Goal: Task Accomplishment & Management: Manage account settings

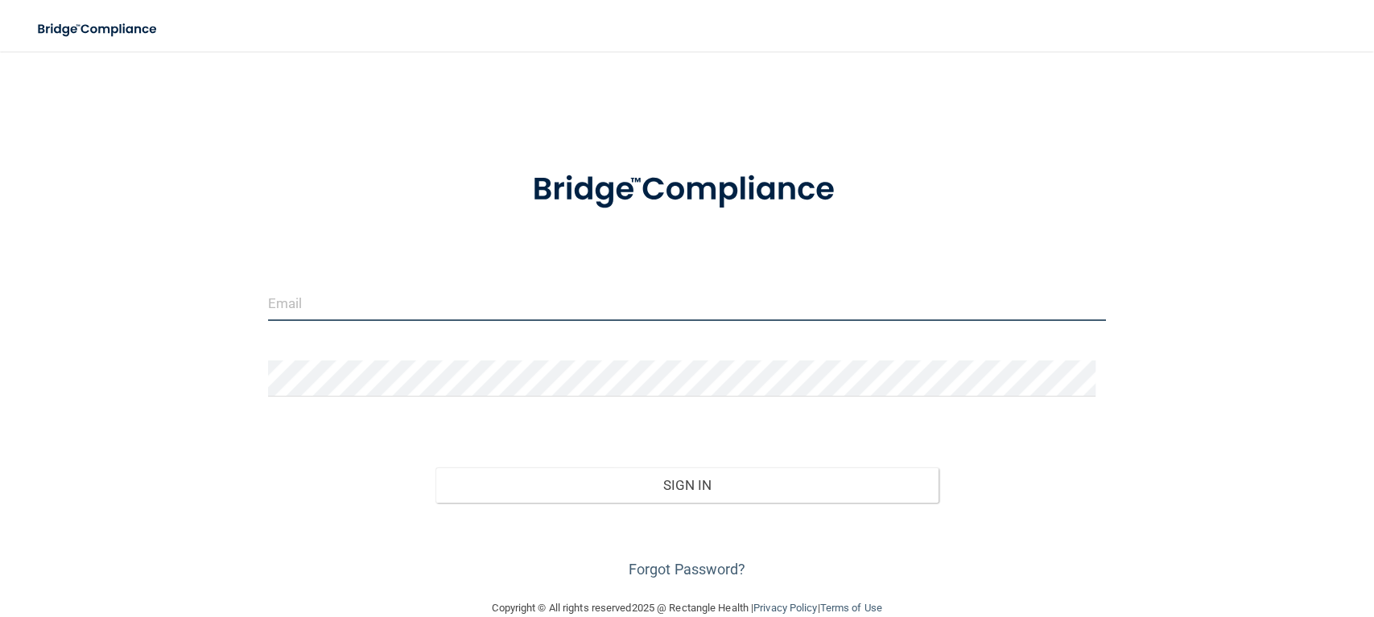
click at [485, 306] on input "email" at bounding box center [687, 303] width 838 height 36
type input "[EMAIL_ADDRESS][DOMAIN_NAME]"
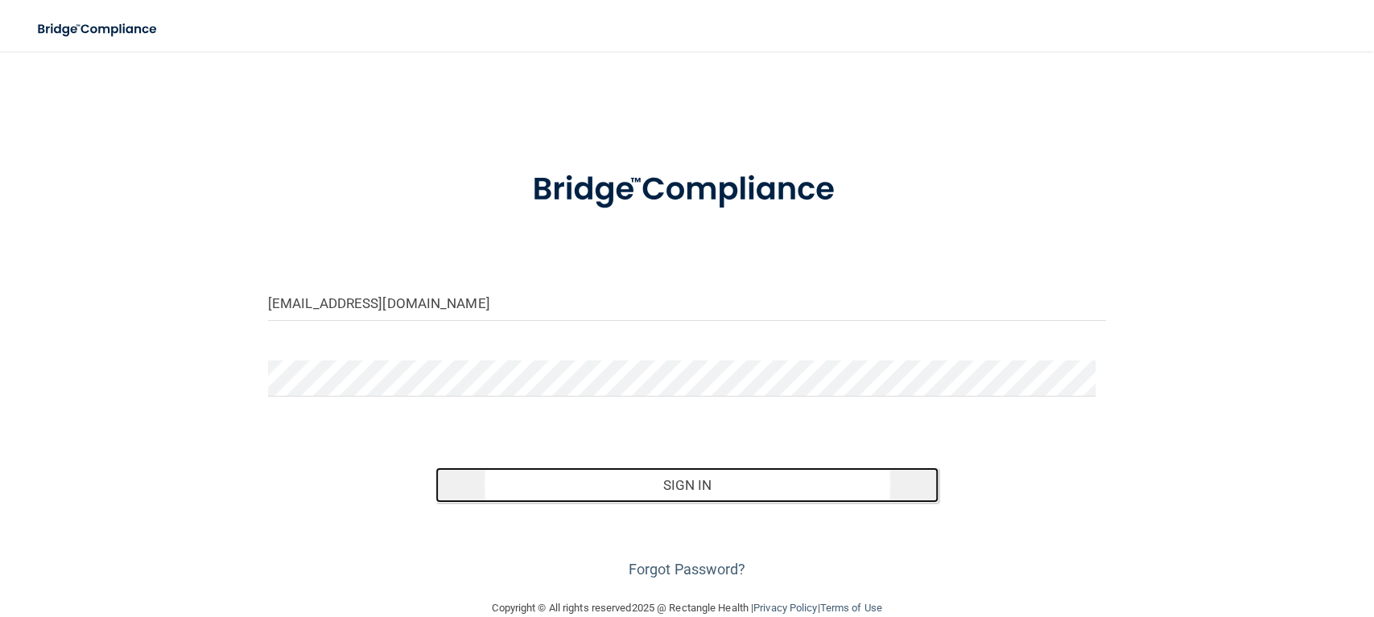
click at [586, 471] on button "Sign In" at bounding box center [686, 485] width 503 height 35
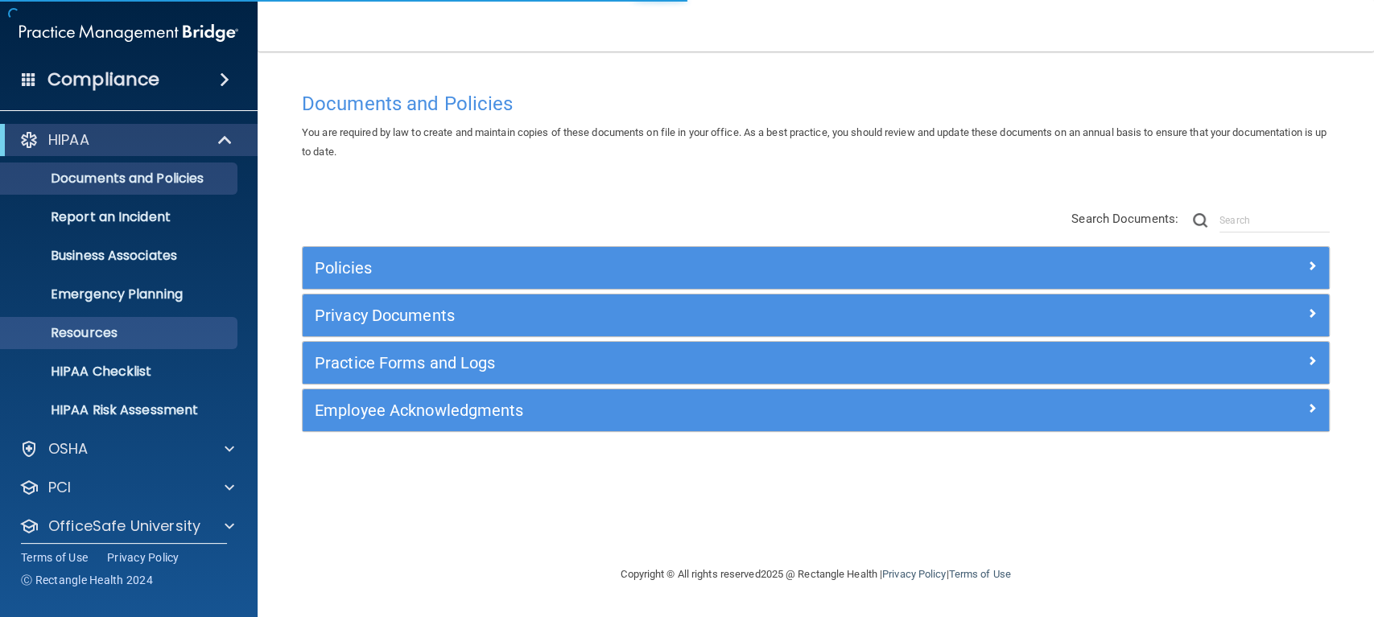
scroll to position [50, 0]
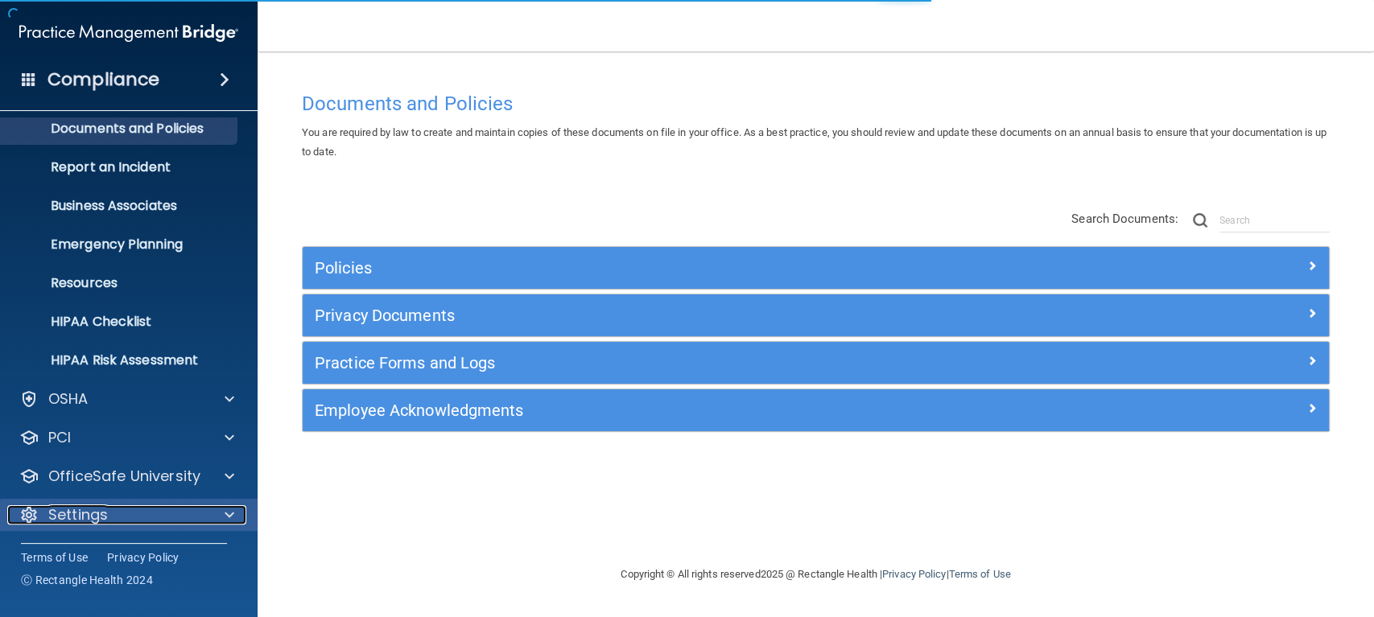
click at [118, 521] on div "Settings" at bounding box center [107, 515] width 200 height 19
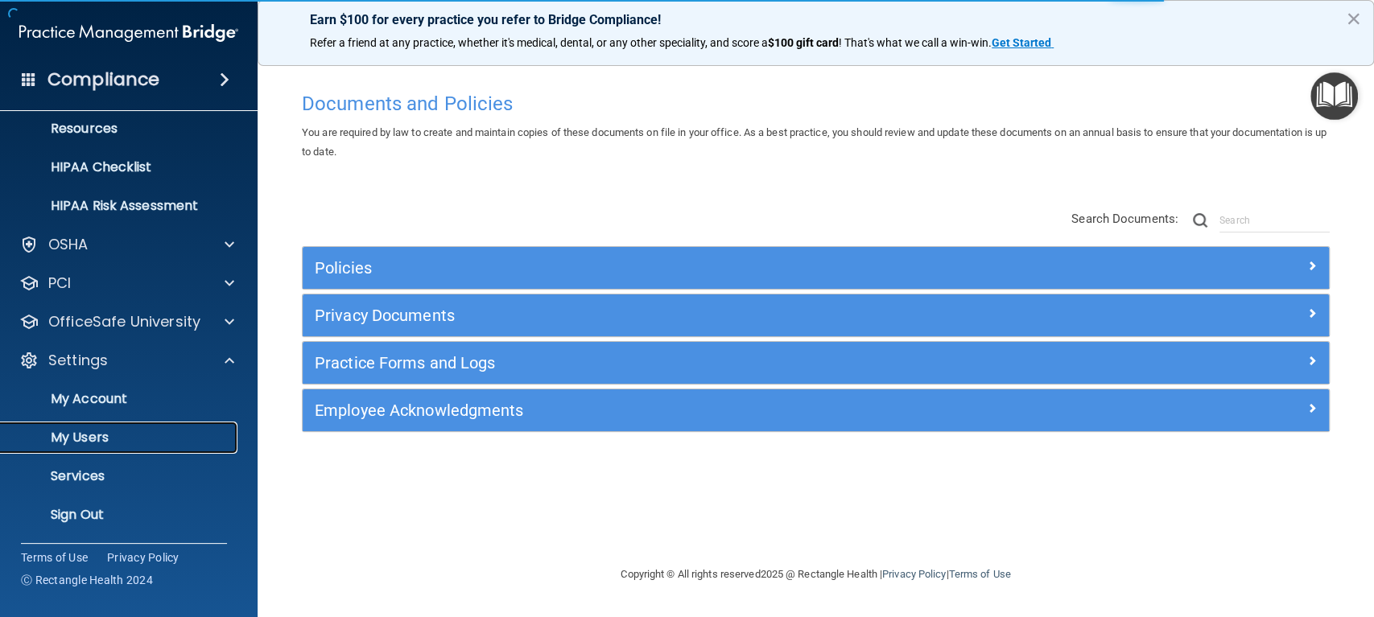
click at [116, 437] on p "My Users" at bounding box center [120, 438] width 220 height 16
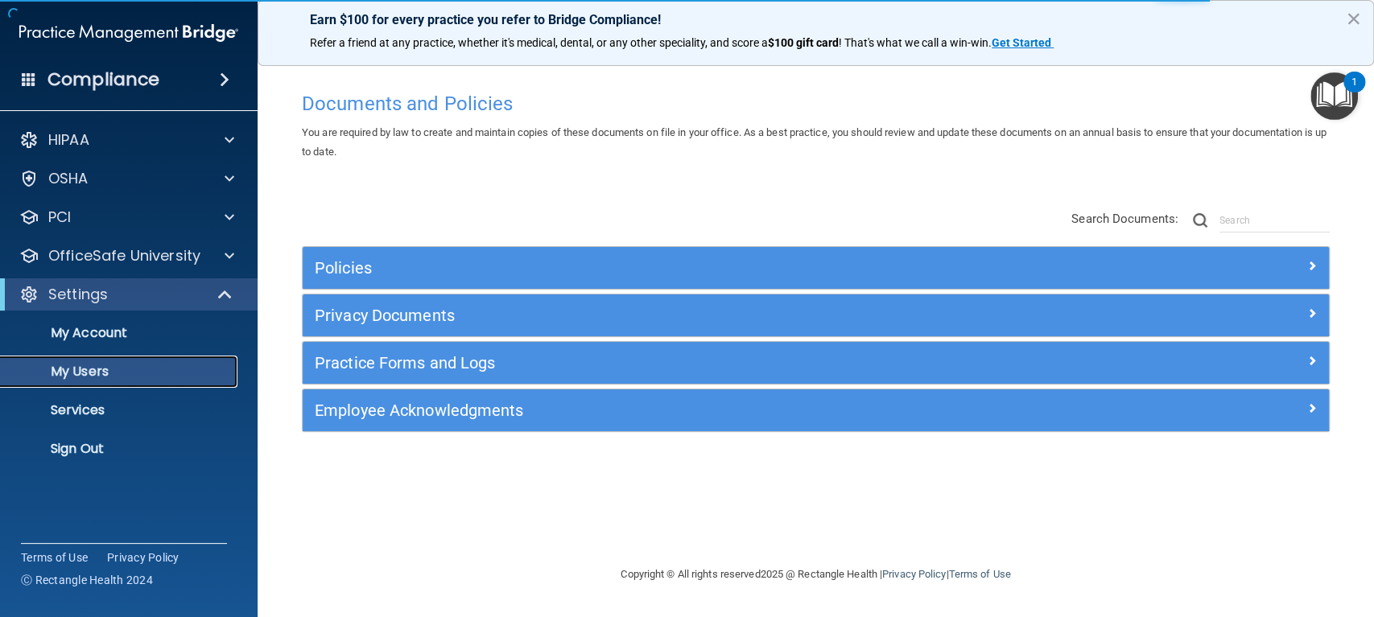
select select "20"
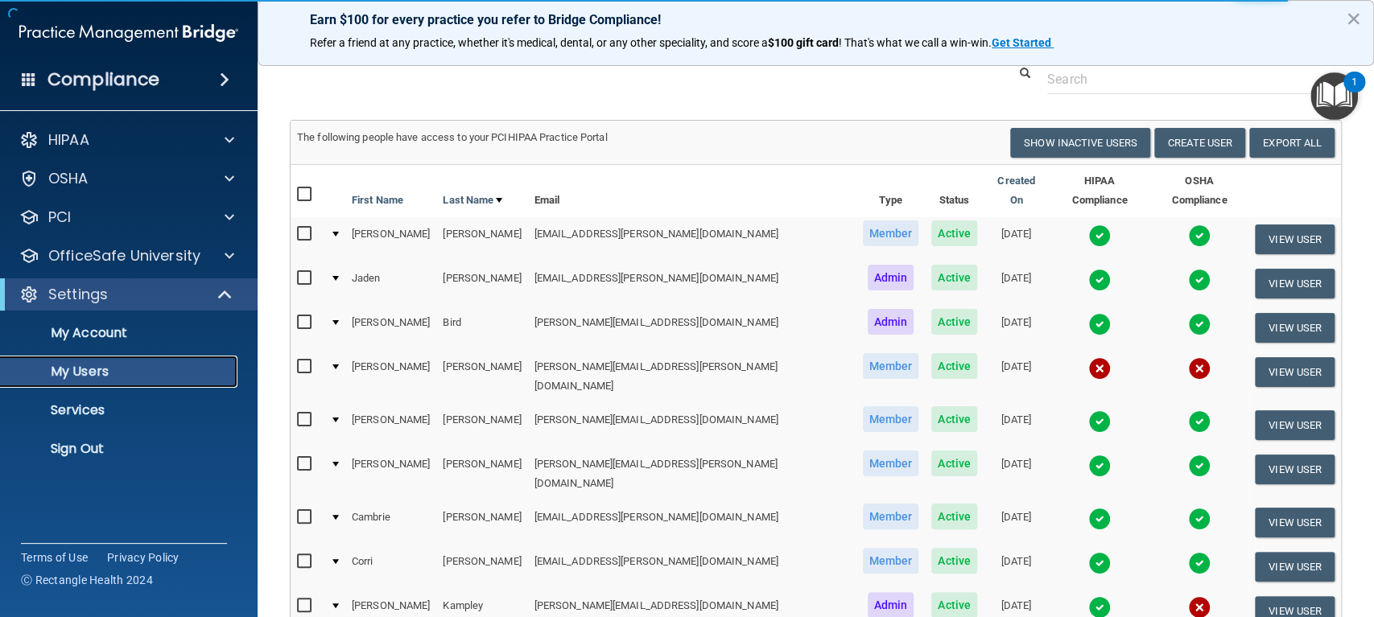
scroll to position [66, 0]
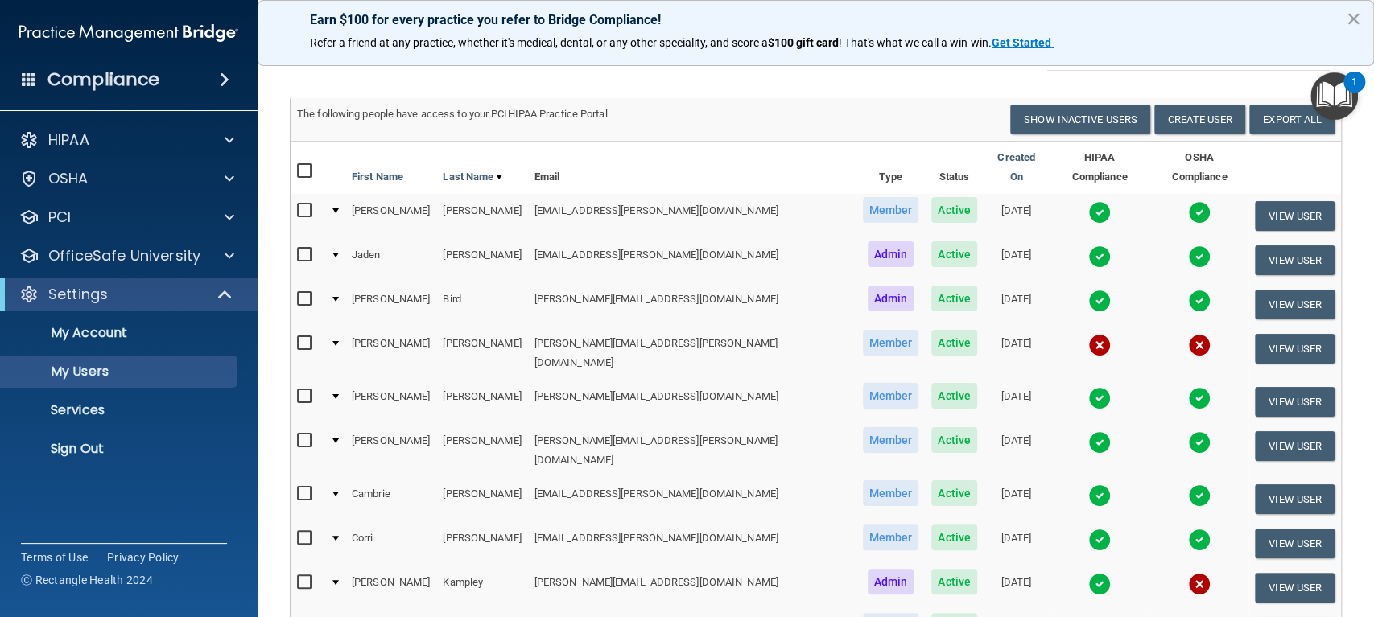
click at [306, 337] on input "checkbox" at bounding box center [306, 343] width 19 height 13
checkbox input "true"
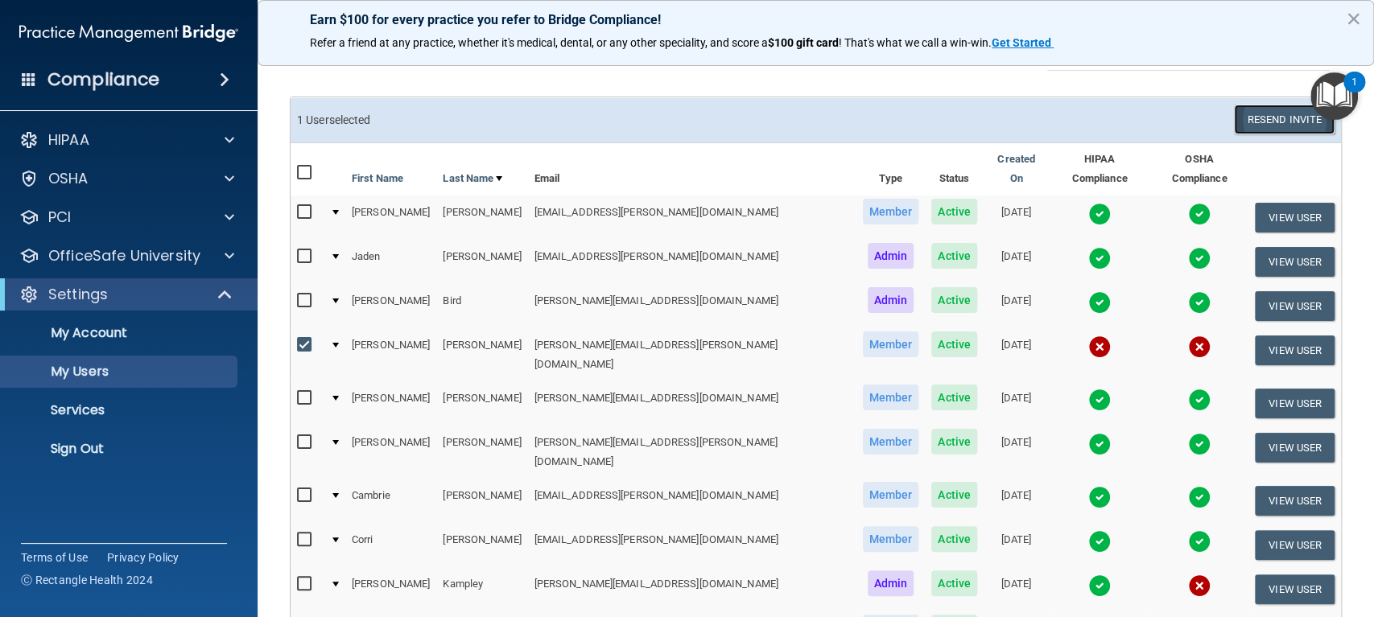
click at [1241, 120] on button "Resend Invite" at bounding box center [1284, 120] width 101 height 30
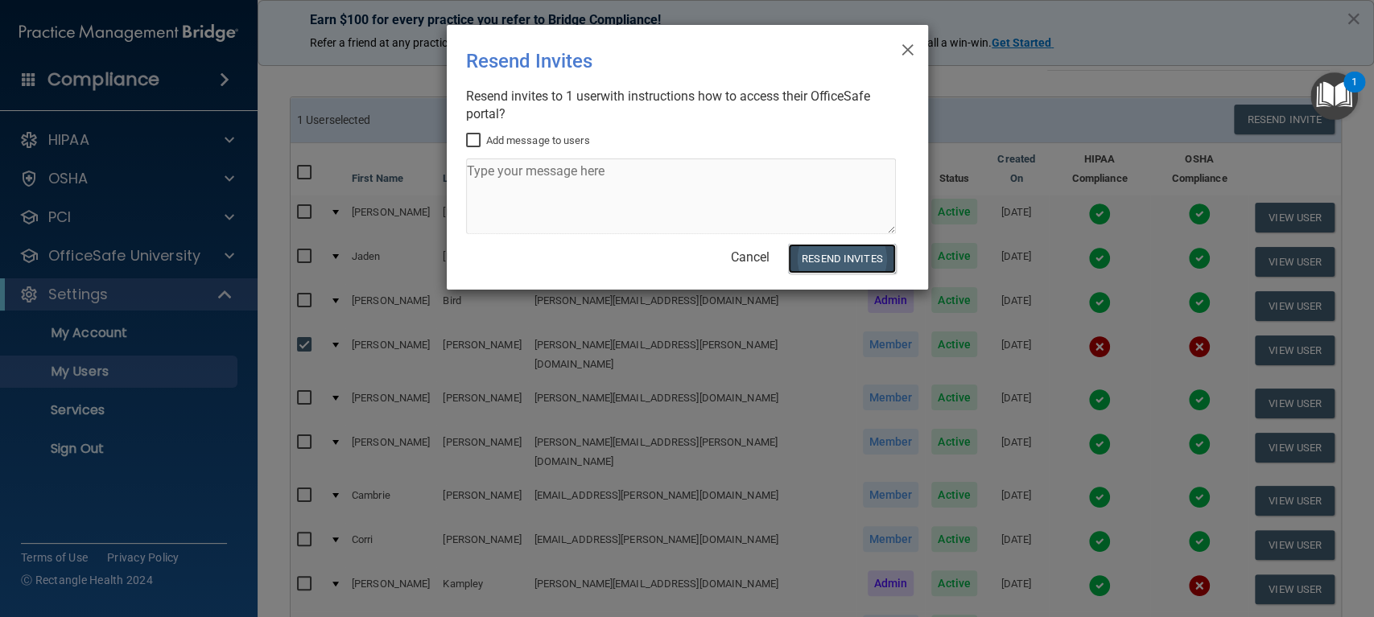
click at [844, 256] on button "Resend Invites" at bounding box center [841, 259] width 107 height 30
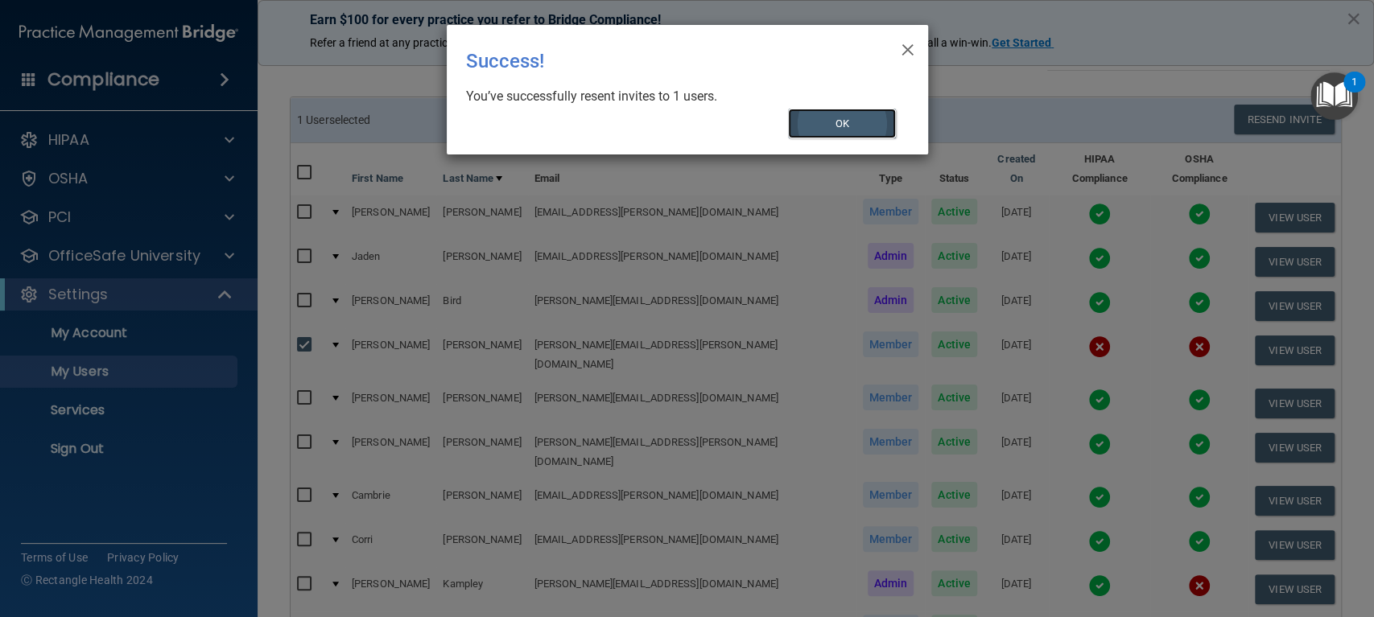
click at [832, 123] on button "OK" at bounding box center [842, 124] width 108 height 30
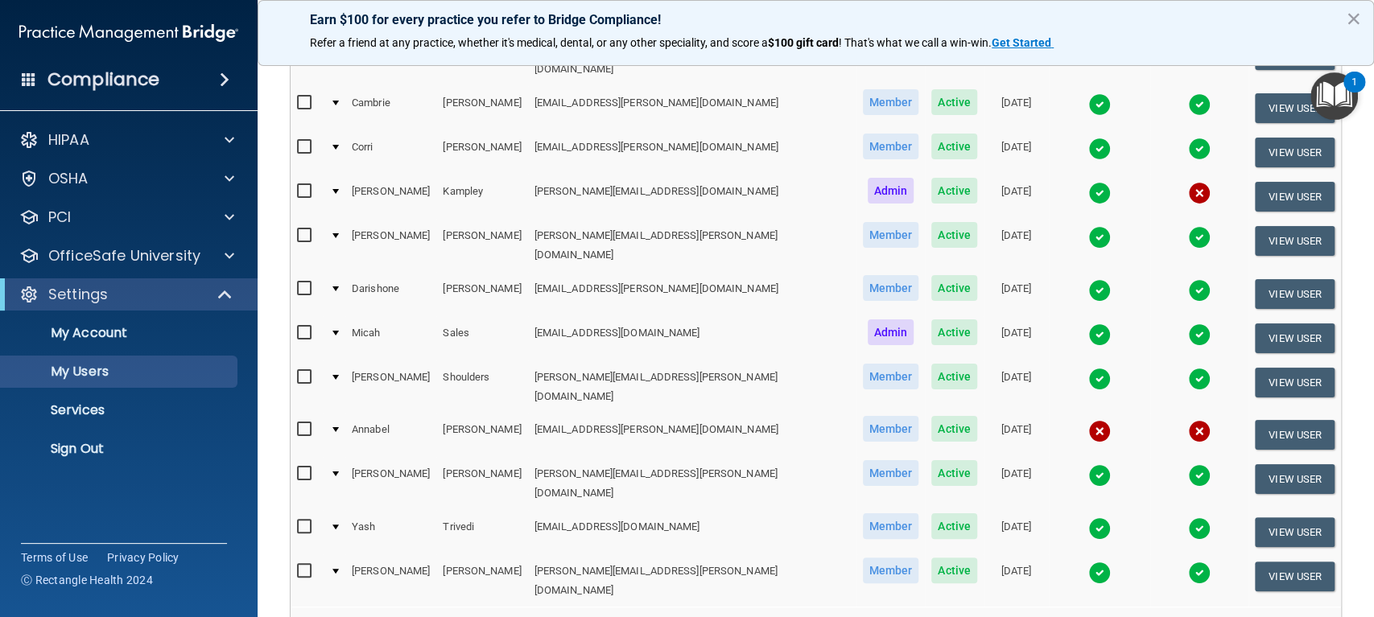
scroll to position [458, 0]
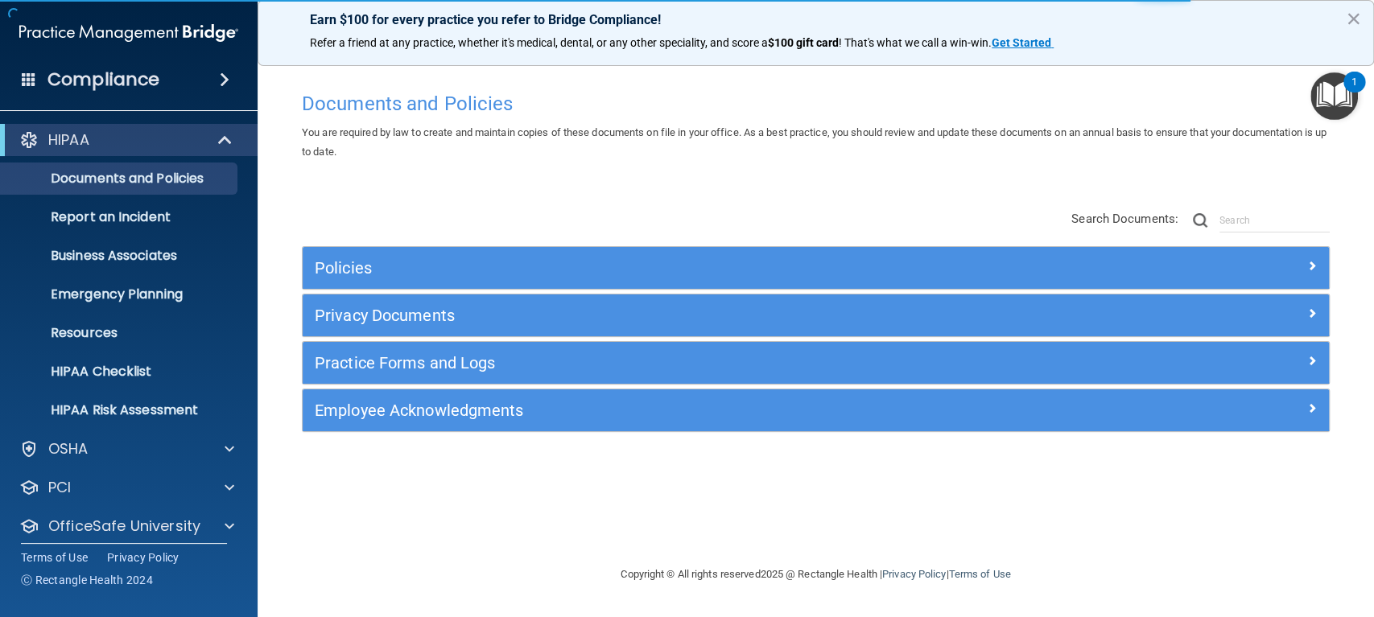
scroll to position [50, 0]
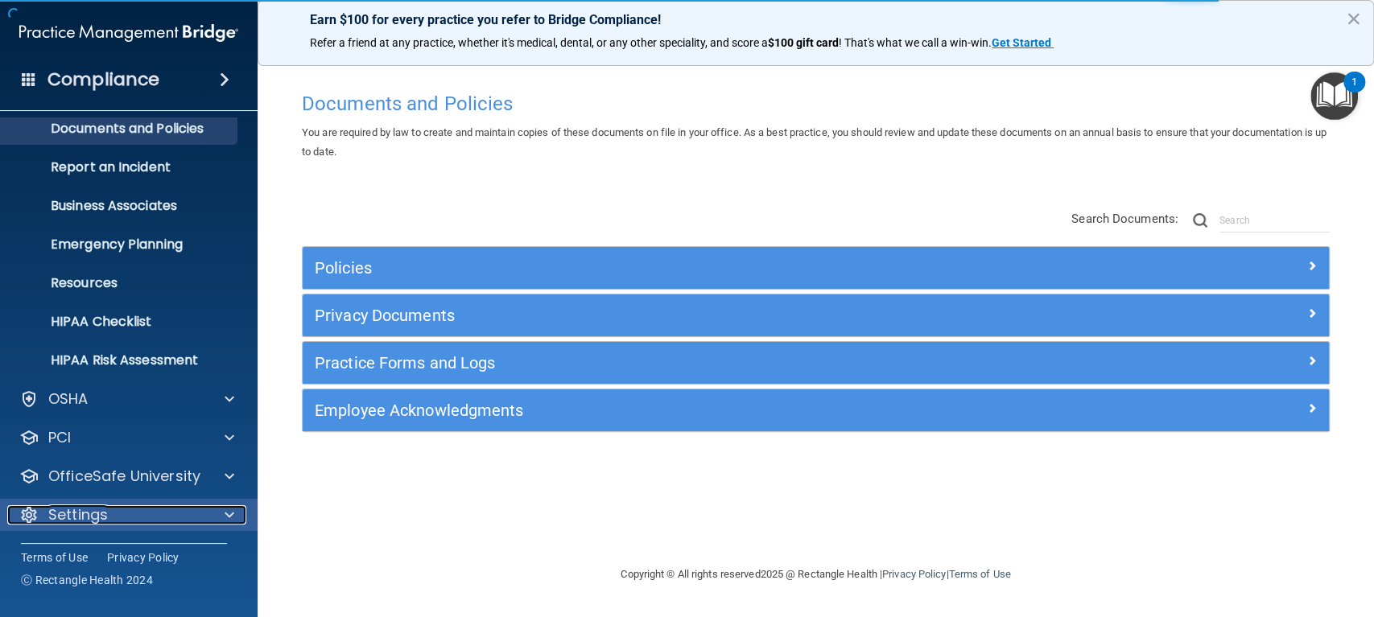
click at [88, 520] on p "Settings" at bounding box center [78, 515] width 60 height 19
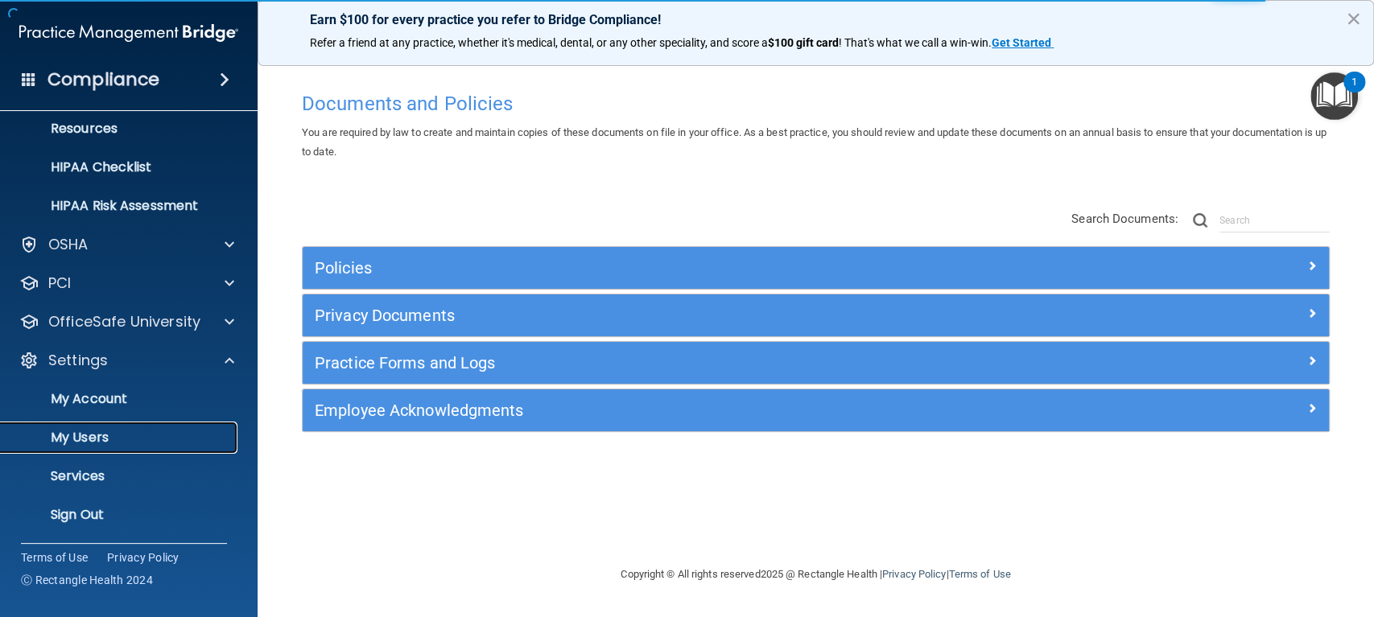
click at [116, 441] on p "My Users" at bounding box center [120, 438] width 220 height 16
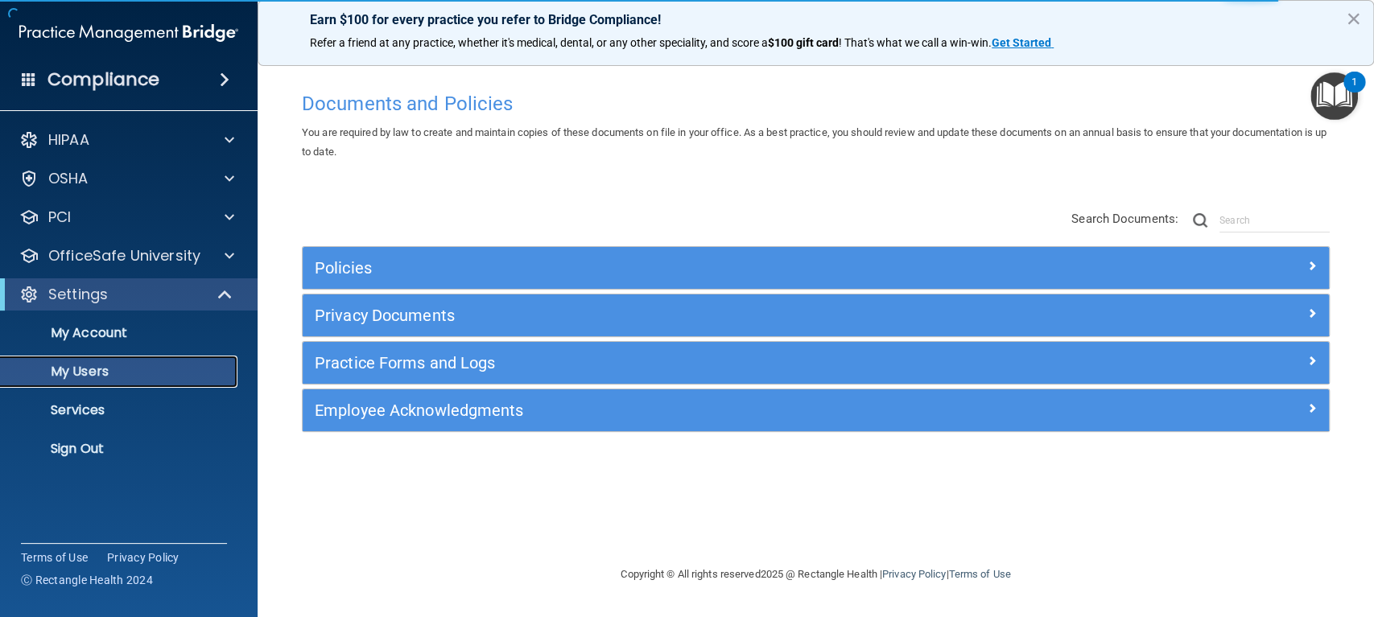
select select "20"
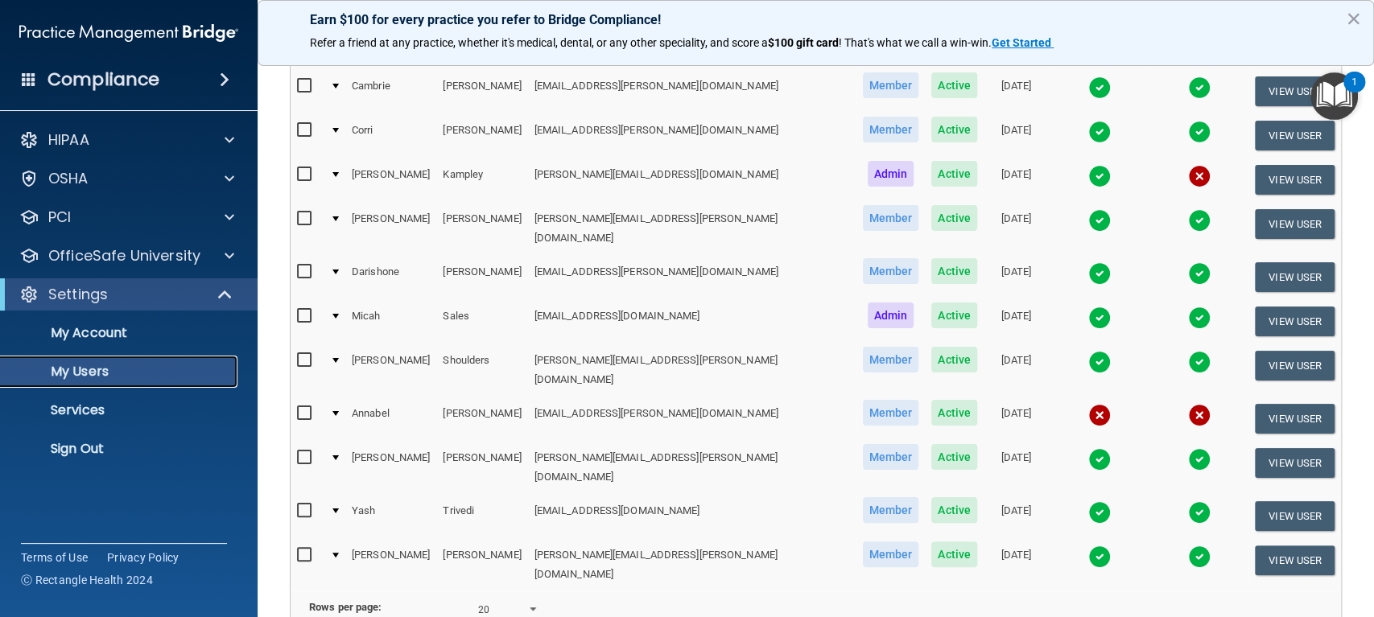
scroll to position [478, 0]
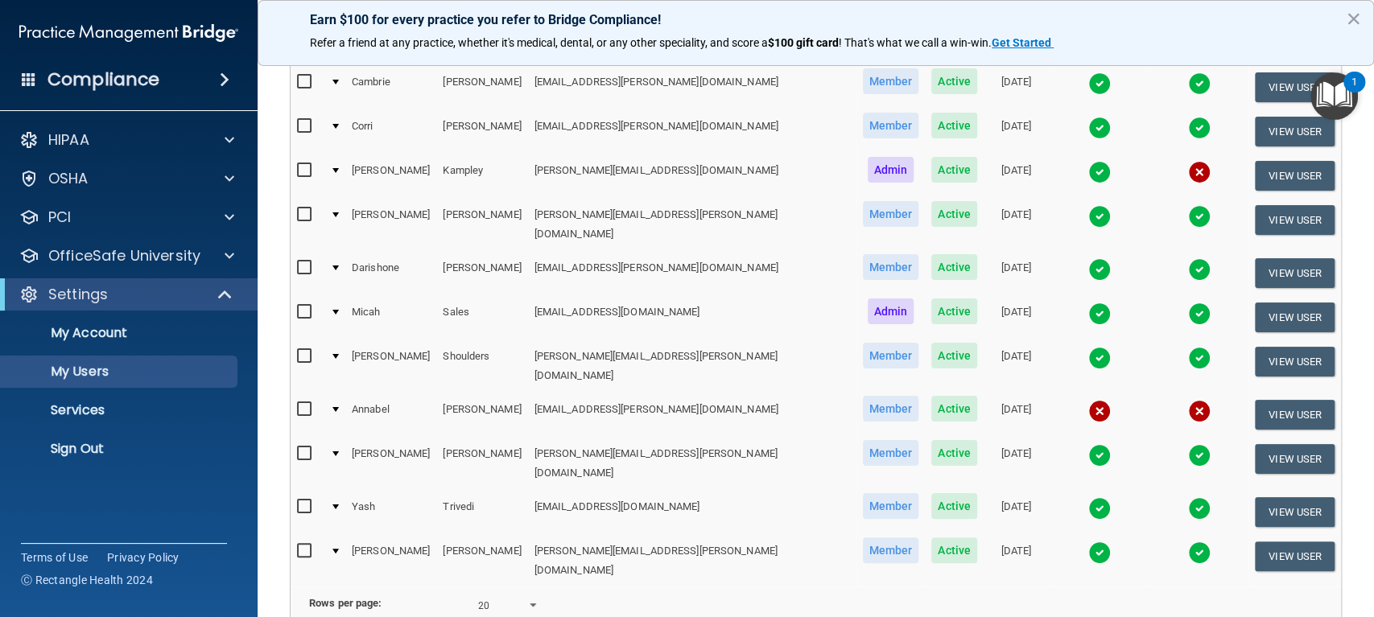
click at [304, 403] on input "checkbox" at bounding box center [306, 409] width 19 height 13
checkbox input "true"
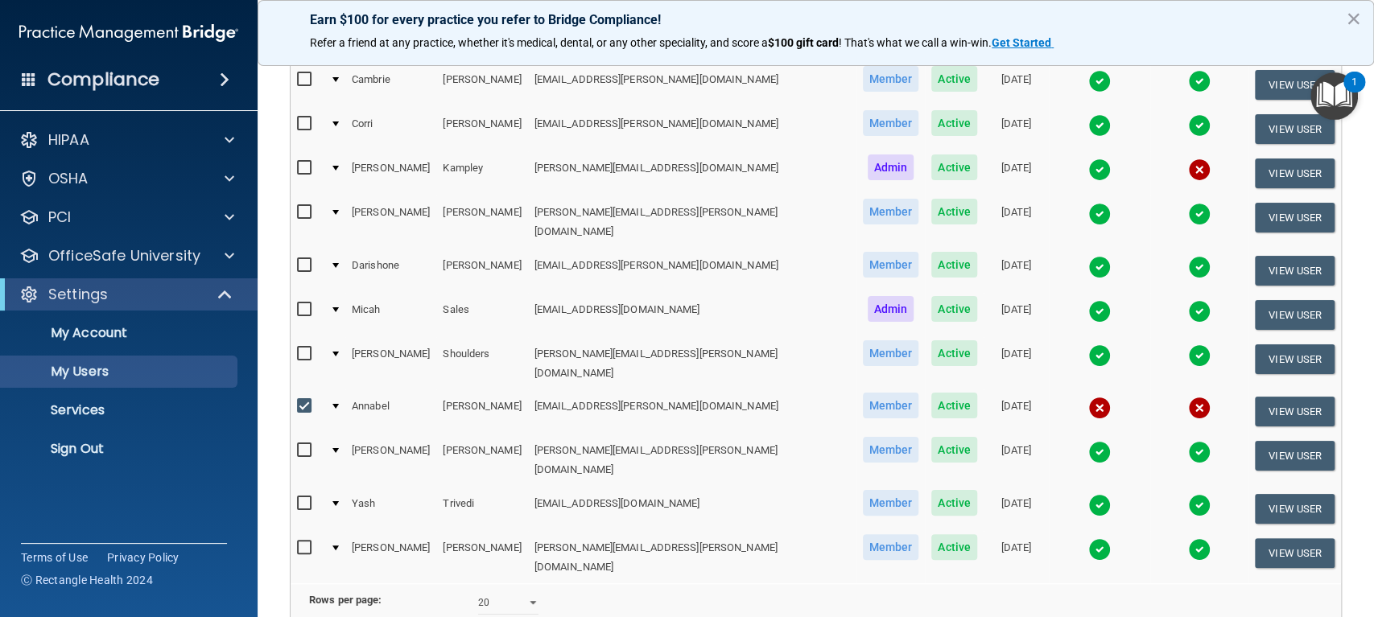
scroll to position [481, 0]
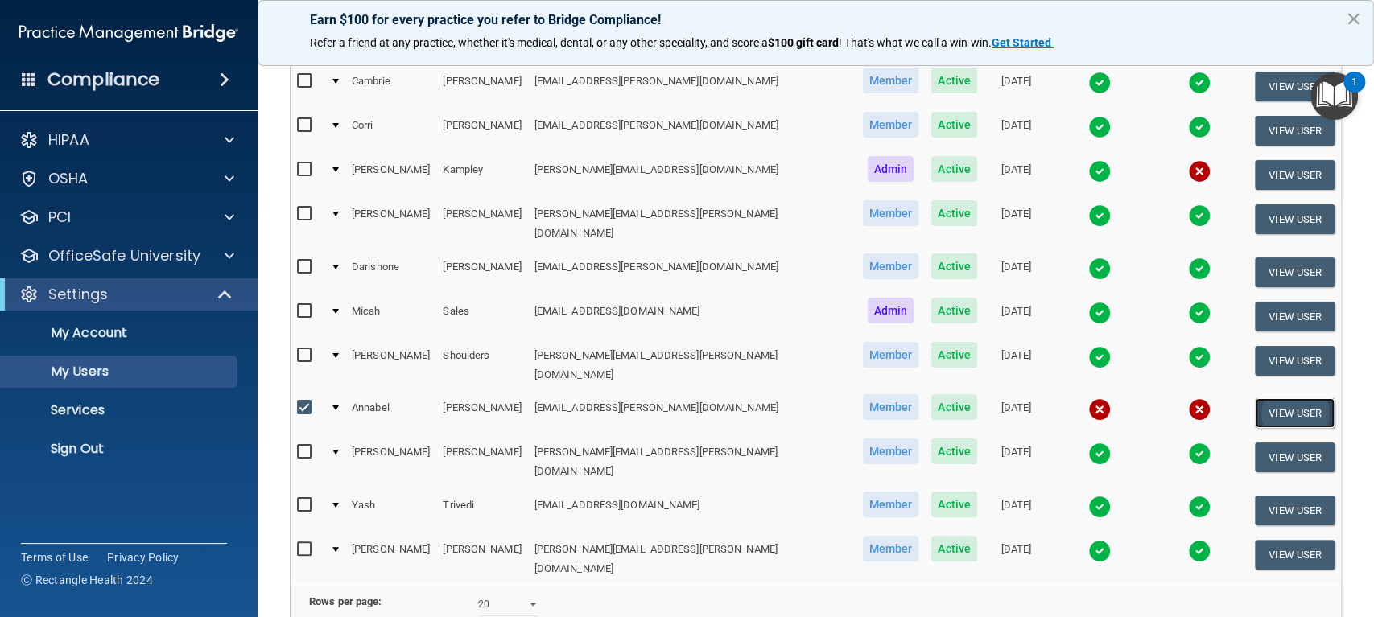
click at [1255, 398] on button "View User" at bounding box center [1295, 413] width 80 height 30
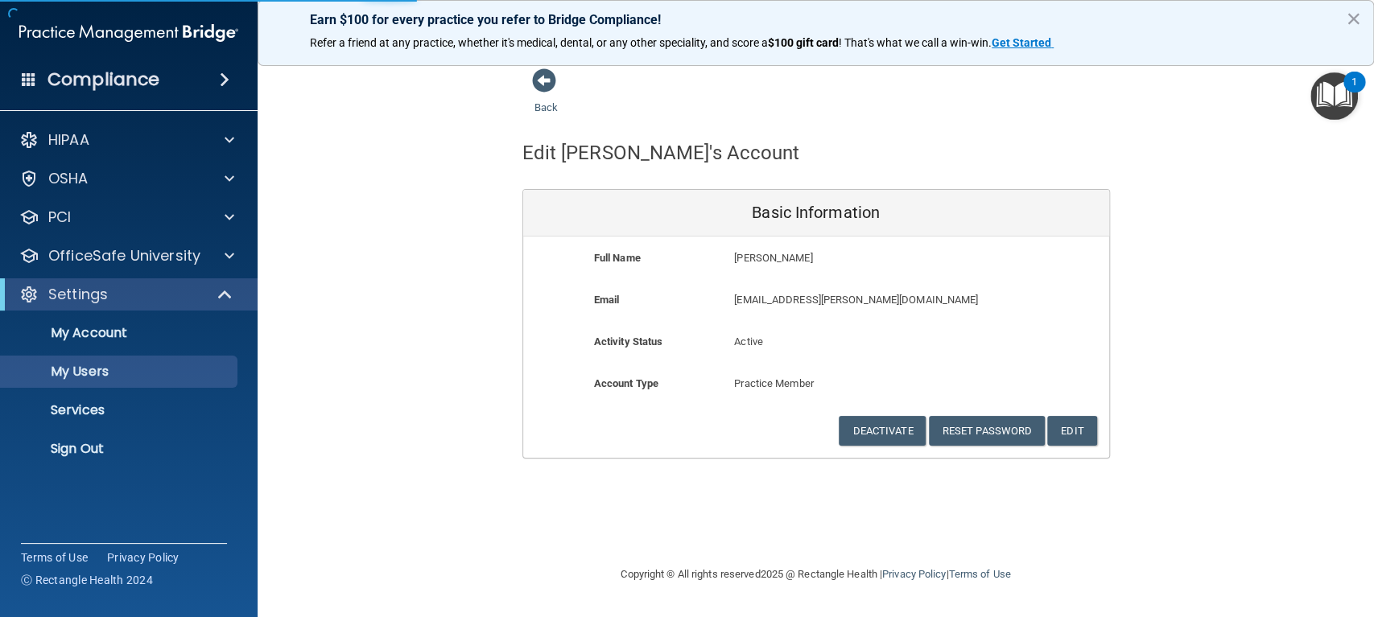
select select "20"
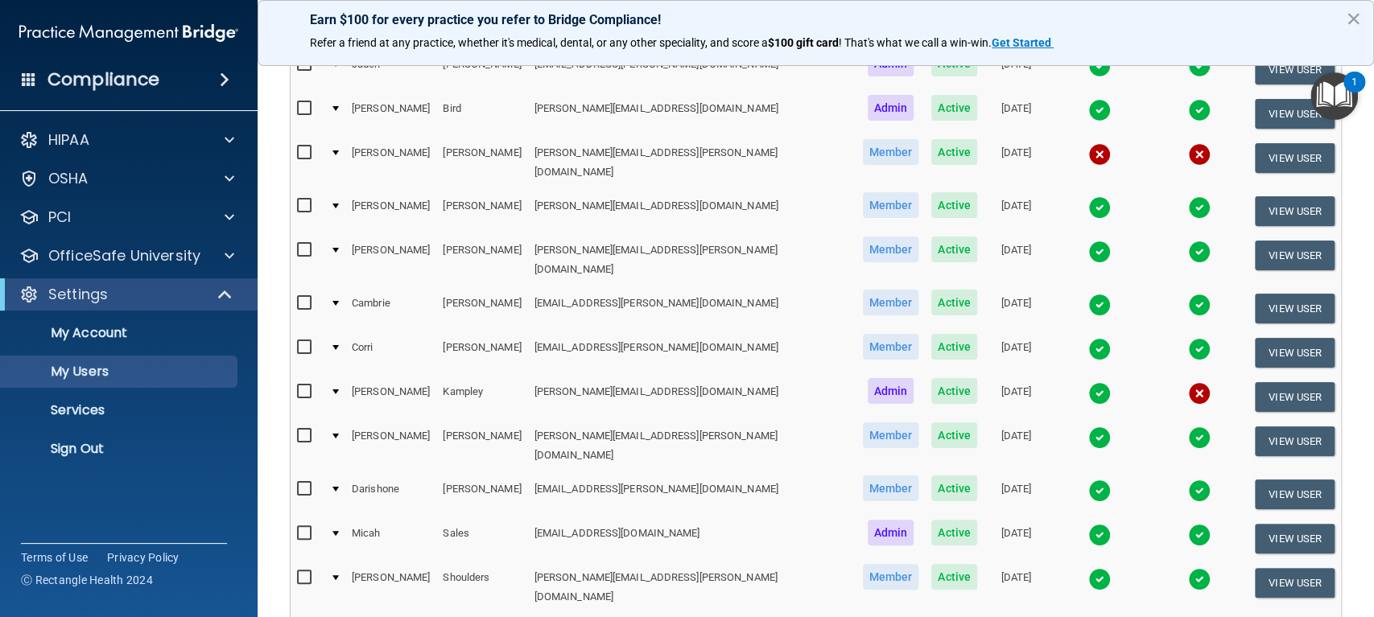
scroll to position [258, 0]
